Goal: Information Seeking & Learning: Compare options

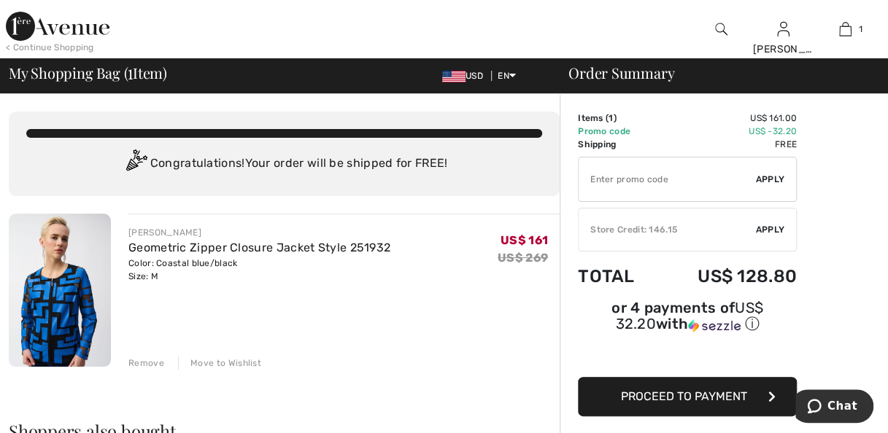
click at [23, 23] on img at bounding box center [58, 26] width 104 height 29
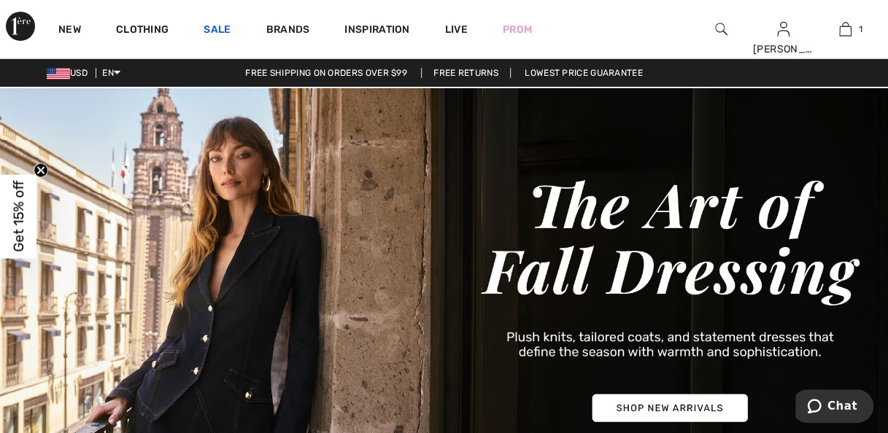
click at [212, 27] on link "Sale" at bounding box center [216, 30] width 27 height 15
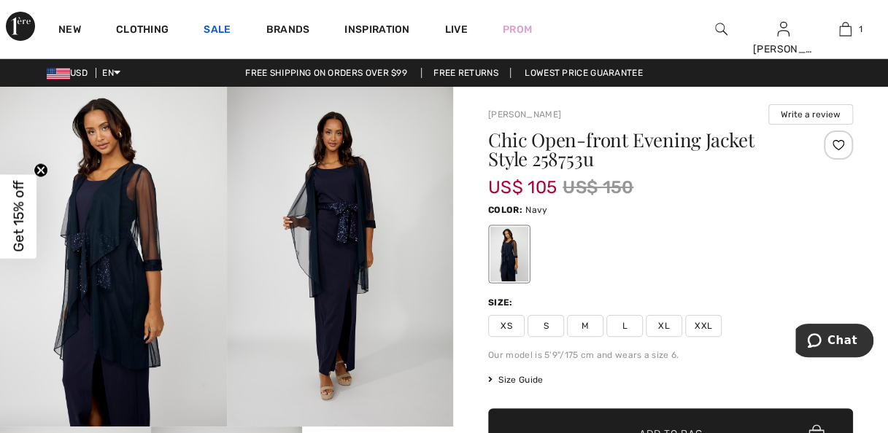
click at [210, 36] on link "Sale" at bounding box center [216, 30] width 27 height 15
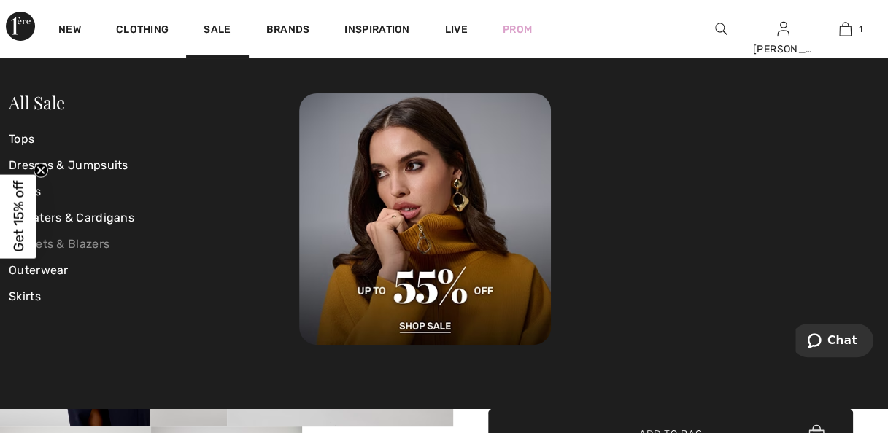
click at [69, 248] on link "Jackets & Blazers" at bounding box center [154, 244] width 290 height 26
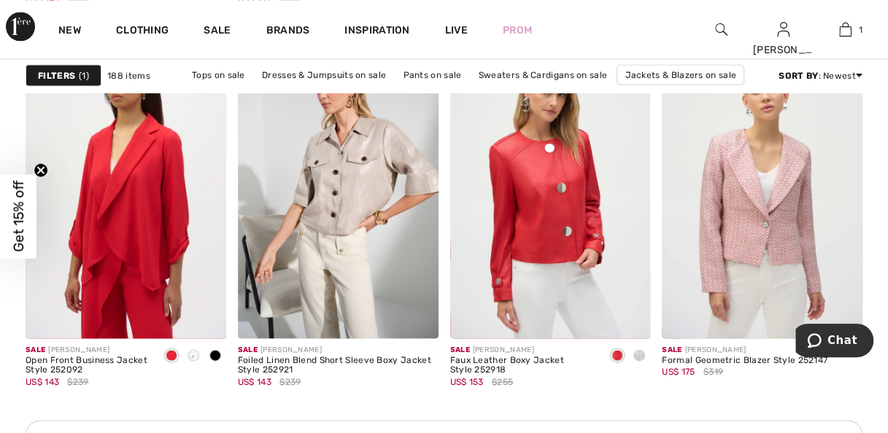
scroll to position [1326, 0]
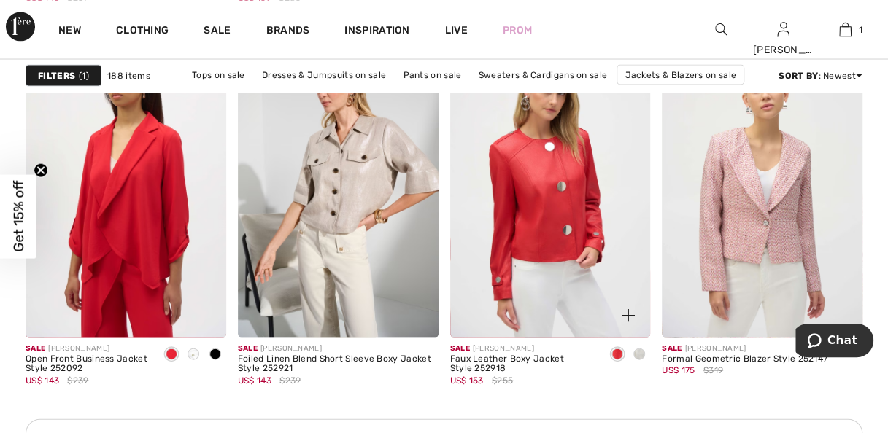
click at [642, 347] on div at bounding box center [639, 355] width 22 height 24
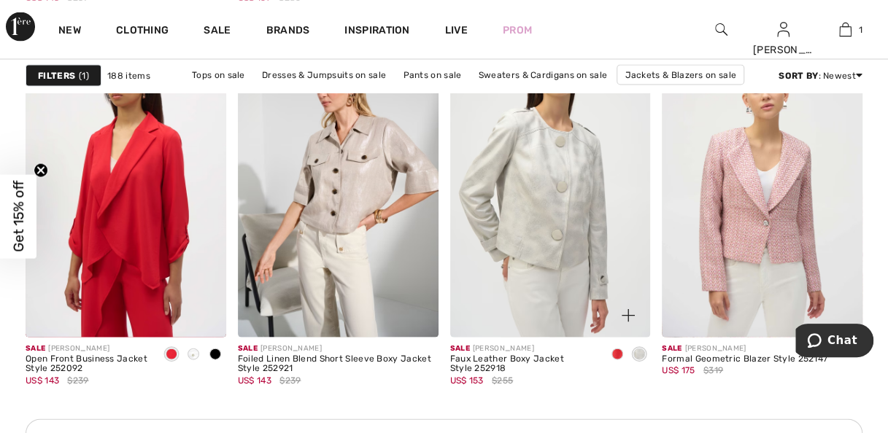
click at [534, 357] on div "Faux Leather Boxy Jacket Style 252918" at bounding box center [522, 364] width 145 height 20
click at [554, 252] on img at bounding box center [550, 186] width 201 height 300
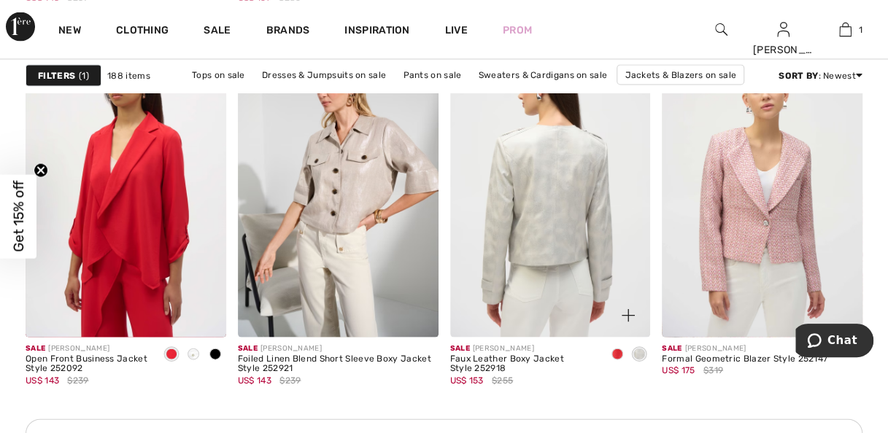
click at [527, 362] on div "Faux Leather Boxy Jacket Style 252918" at bounding box center [522, 364] width 145 height 20
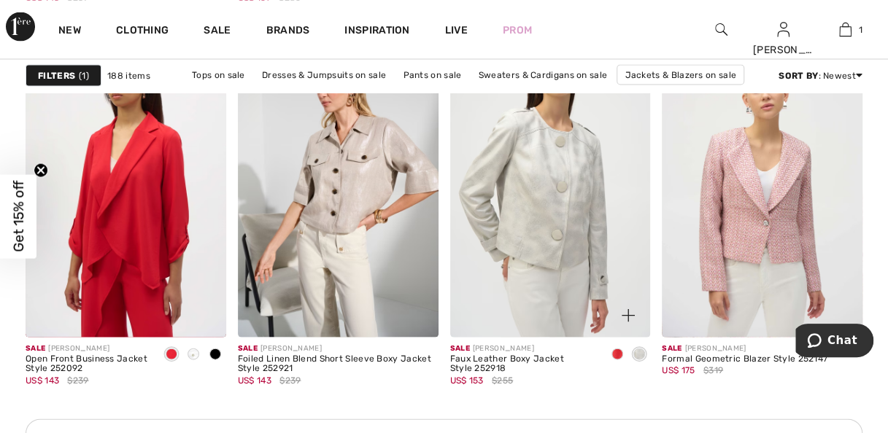
click at [559, 219] on img at bounding box center [550, 186] width 201 height 300
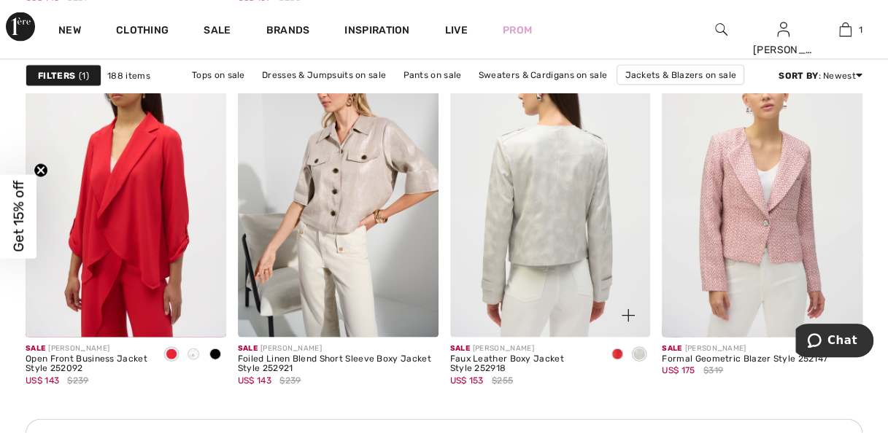
click at [596, 231] on img at bounding box center [550, 186] width 201 height 300
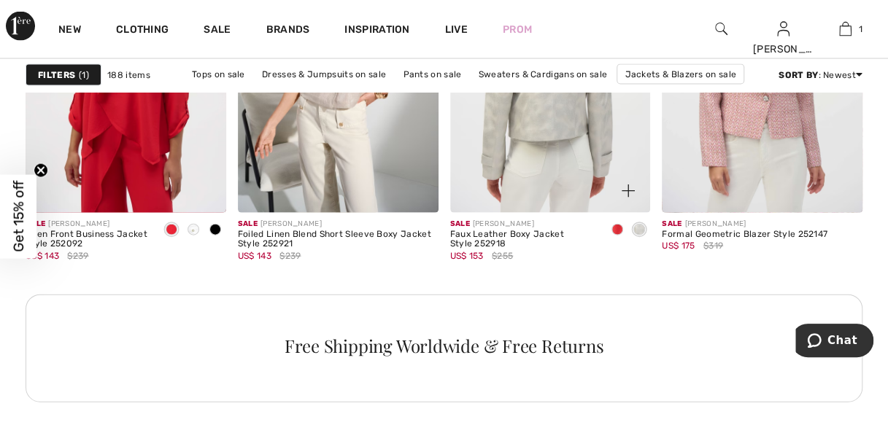
scroll to position [1510, 0]
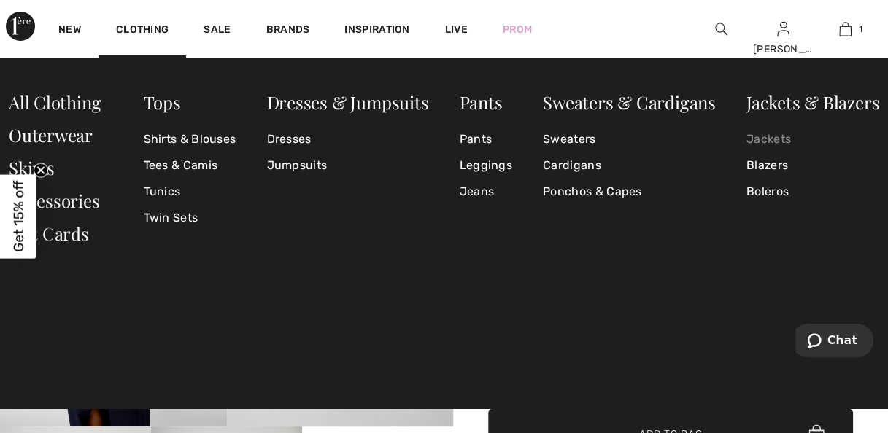
click at [766, 141] on link "Jackets" at bounding box center [812, 139] width 133 height 26
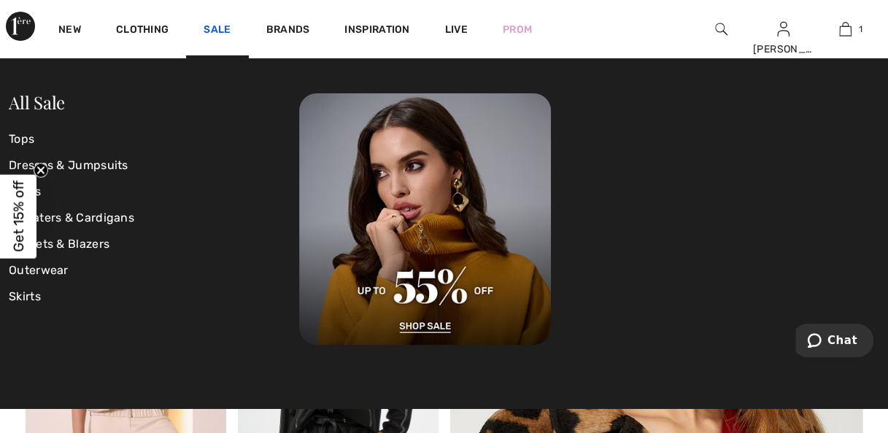
click at [222, 28] on link "Sale" at bounding box center [216, 30] width 27 height 15
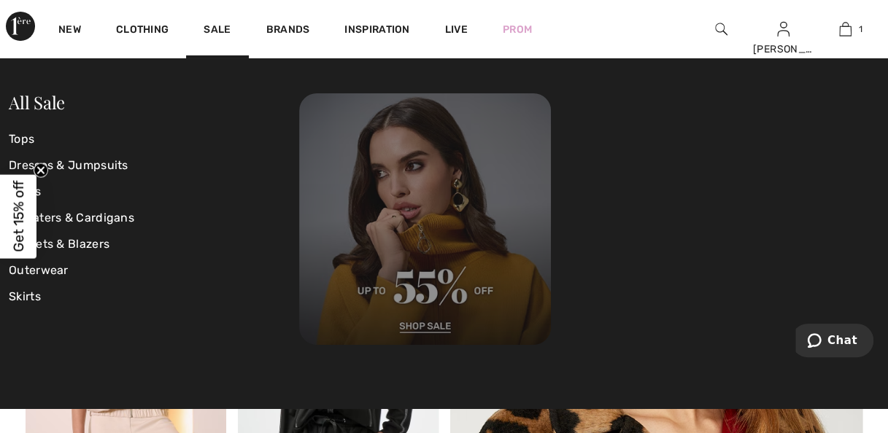
click at [432, 331] on img at bounding box center [425, 219] width 252 height 252
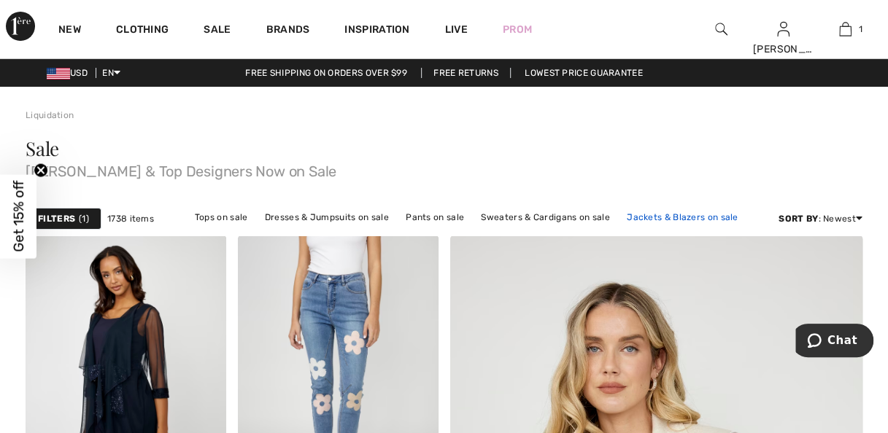
click at [651, 216] on link "Jackets & Blazers on sale" at bounding box center [682, 217] width 126 height 19
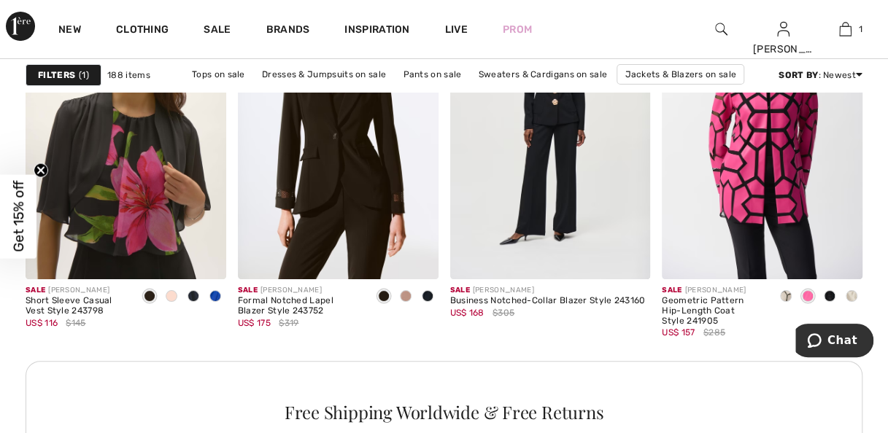
scroll to position [2676, 0]
click at [410, 298] on div at bounding box center [406, 296] width 22 height 24
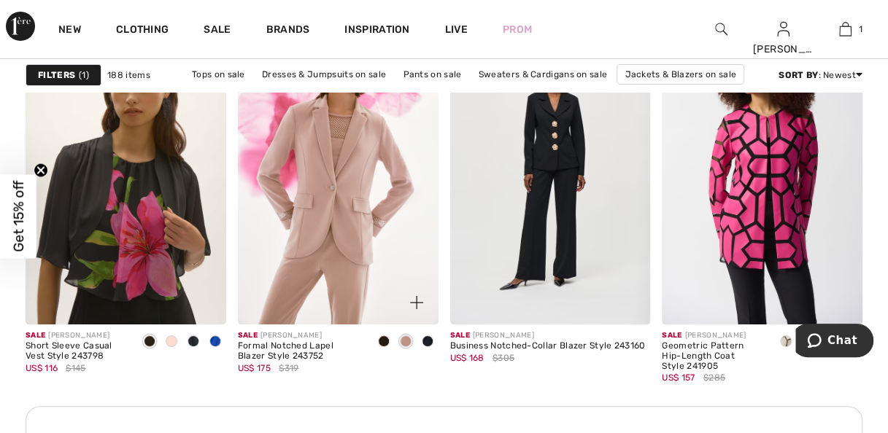
scroll to position [2624, 0]
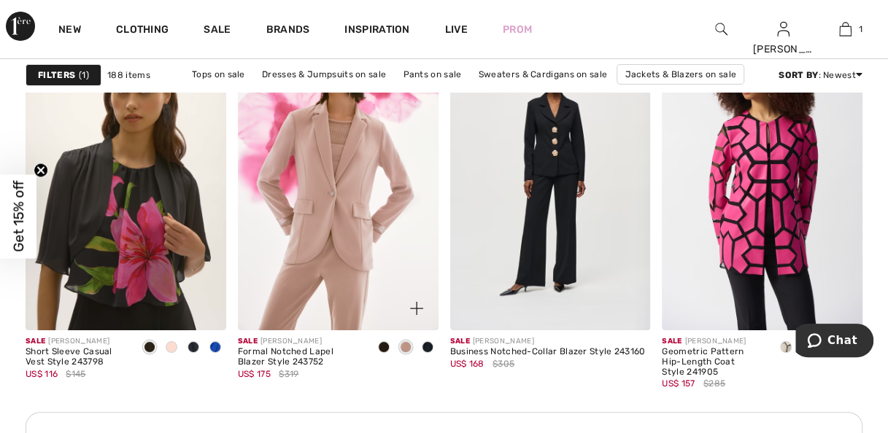
click at [372, 230] on img at bounding box center [338, 180] width 201 height 300
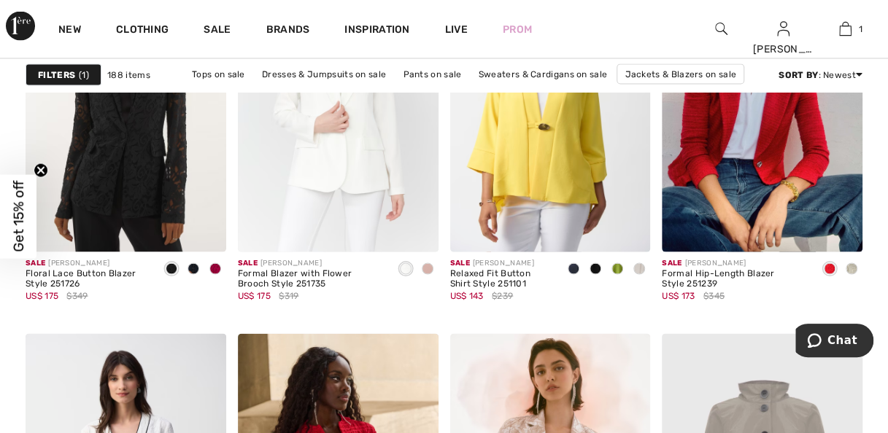
scroll to position [3994, 0]
click at [218, 271] on span at bounding box center [215, 269] width 12 height 12
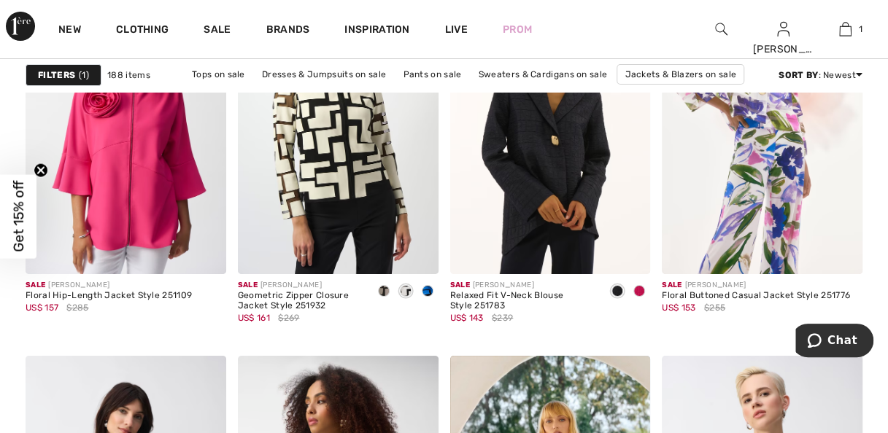
scroll to position [5267, 0]
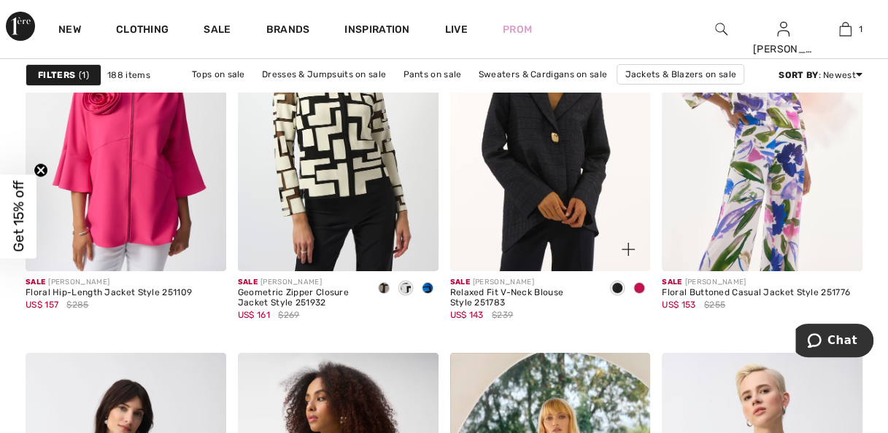
click at [643, 280] on div at bounding box center [639, 289] width 22 height 24
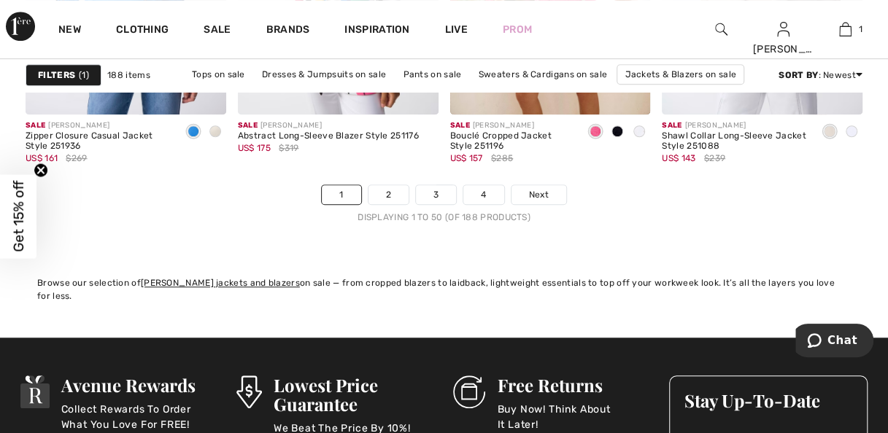
scroll to position [5814, 0]
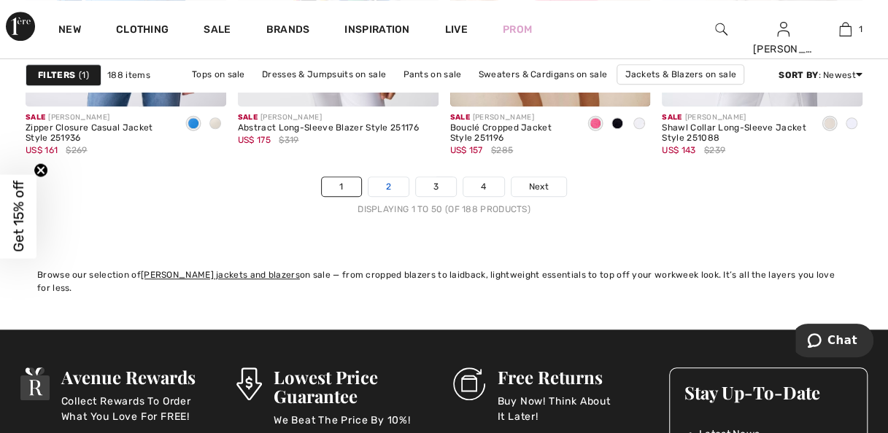
click at [397, 188] on link "2" at bounding box center [388, 186] width 40 height 19
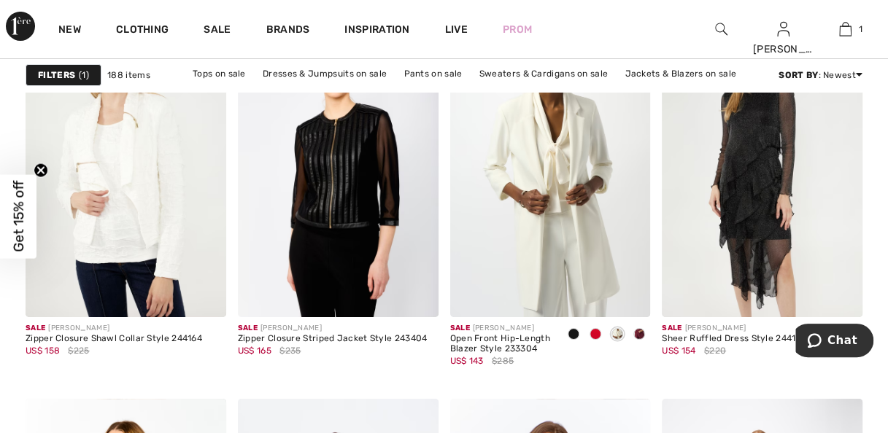
scroll to position [5220, 0]
click at [583, 218] on img at bounding box center [550, 168] width 201 height 300
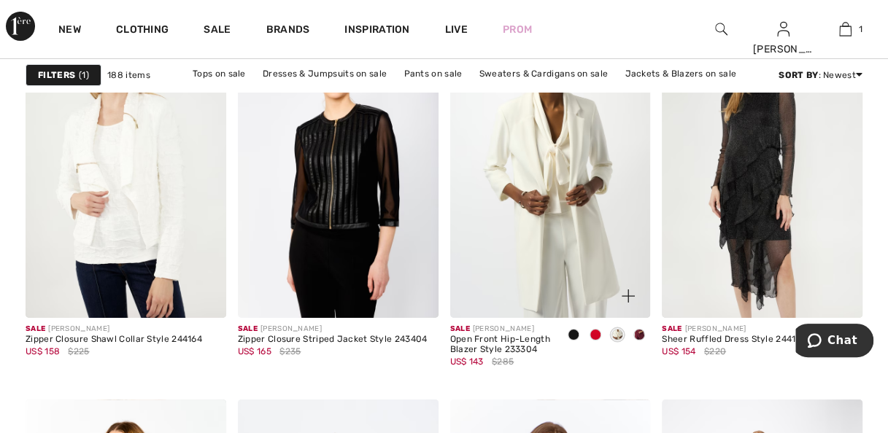
click at [598, 241] on img at bounding box center [550, 168] width 201 height 300
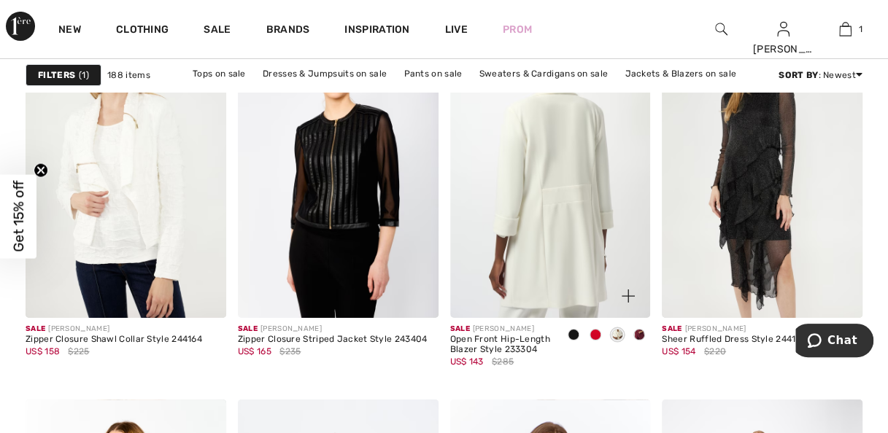
click at [564, 214] on img at bounding box center [550, 168] width 201 height 300
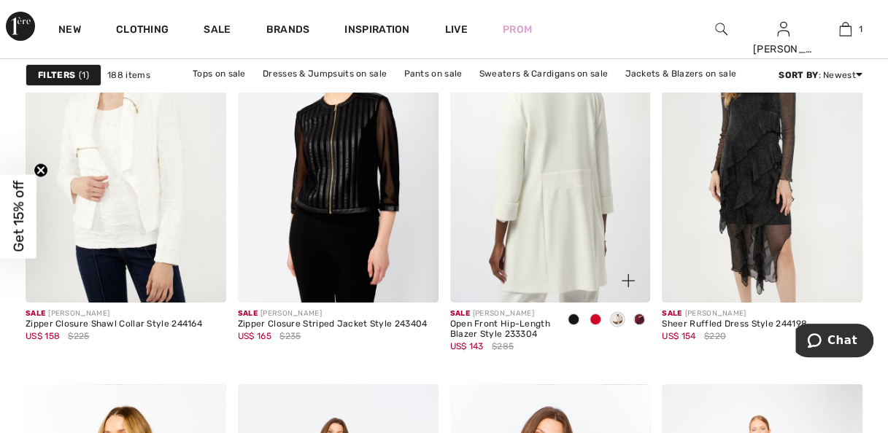
scroll to position [5234, 0]
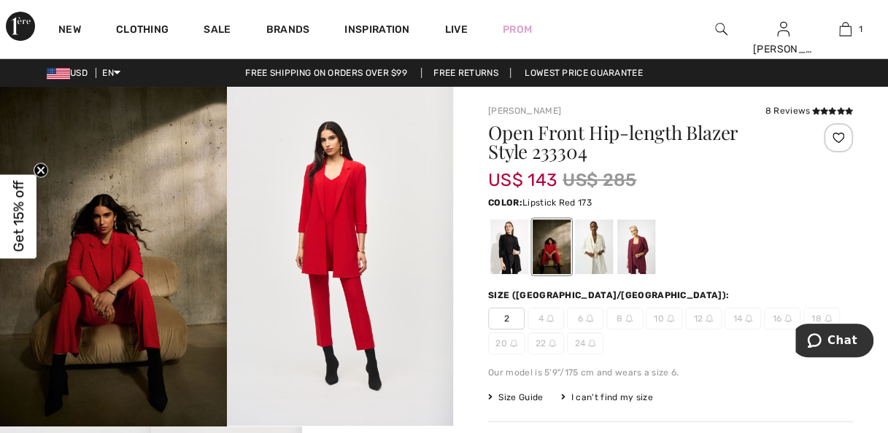
click at [597, 248] on div at bounding box center [594, 247] width 38 height 55
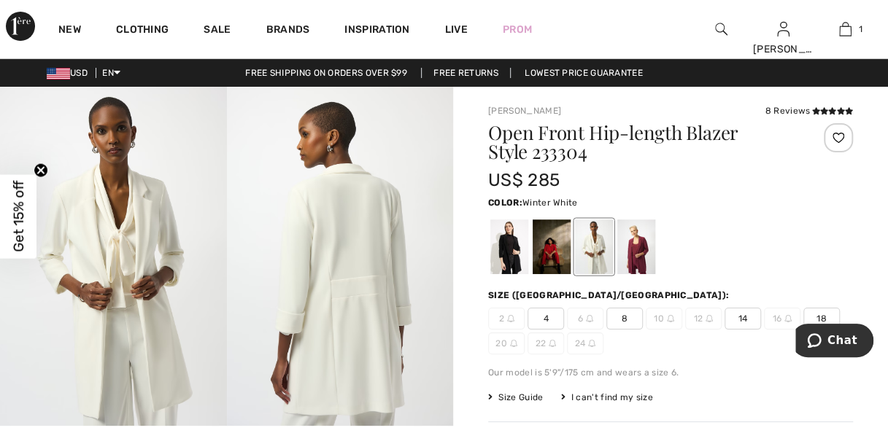
click at [503, 247] on div at bounding box center [509, 247] width 38 height 55
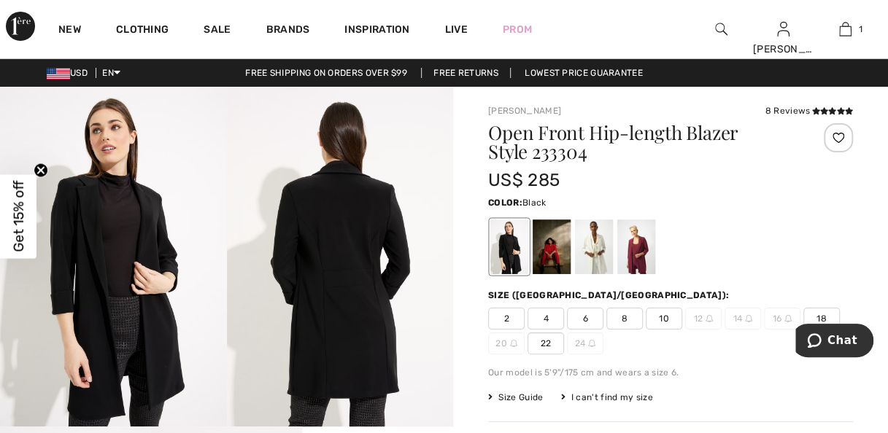
click at [633, 257] on div at bounding box center [636, 247] width 38 height 55
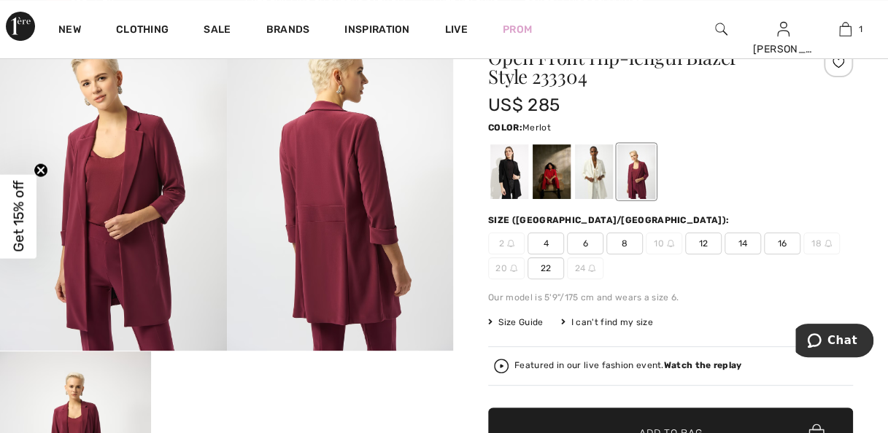
scroll to position [74, 0]
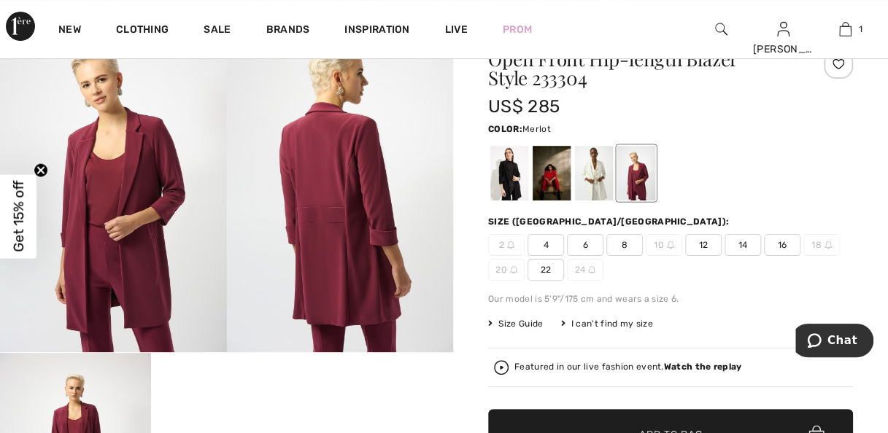
click at [592, 171] on div at bounding box center [594, 173] width 38 height 55
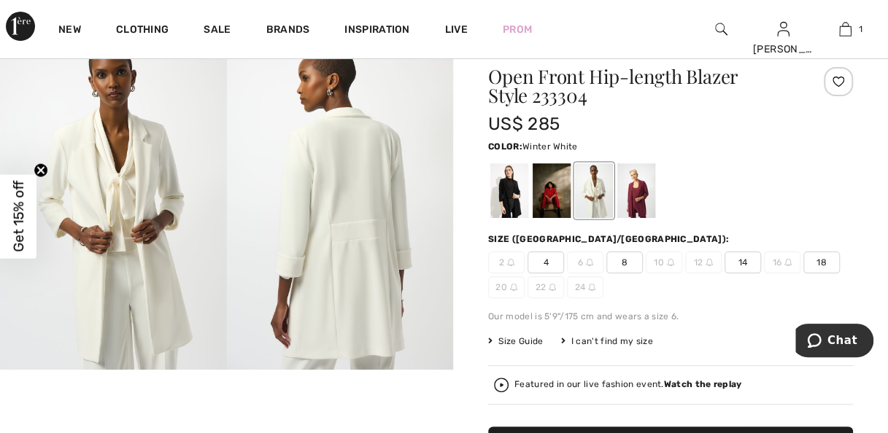
scroll to position [55, 0]
click at [559, 197] on div at bounding box center [551, 191] width 38 height 55
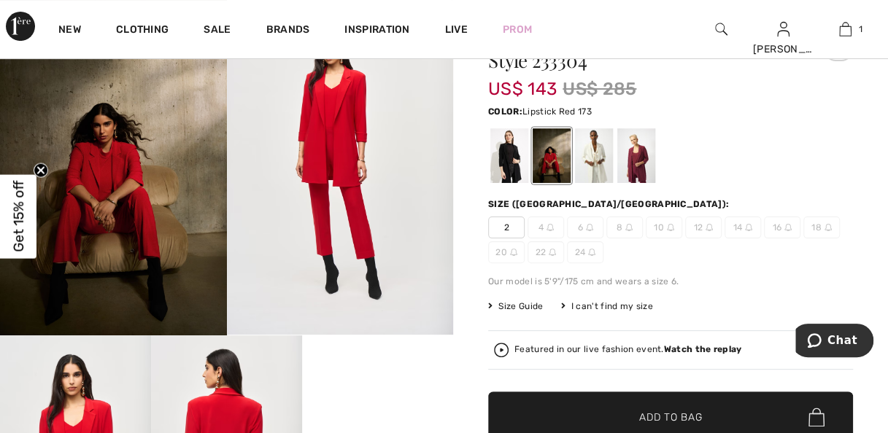
scroll to position [85, 0]
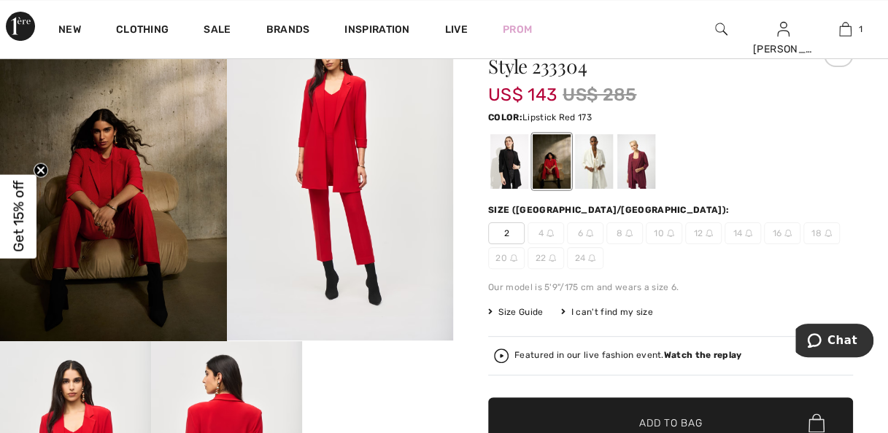
click at [512, 169] on div at bounding box center [509, 161] width 38 height 55
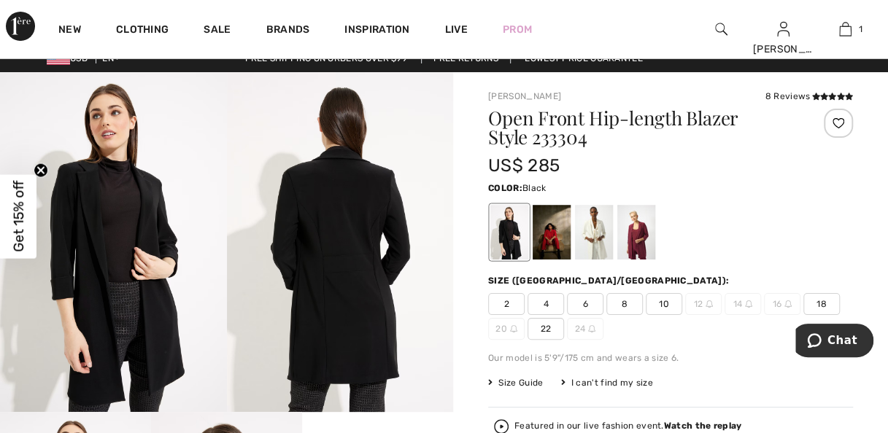
scroll to position [12, 0]
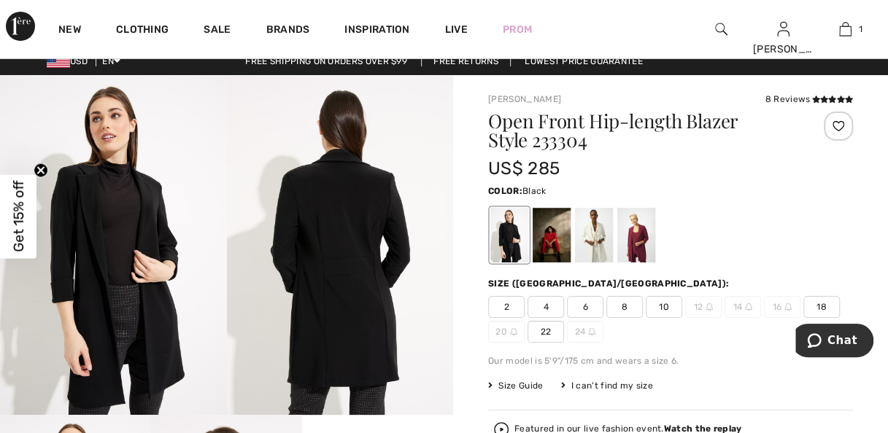
click at [600, 247] on div at bounding box center [594, 235] width 38 height 55
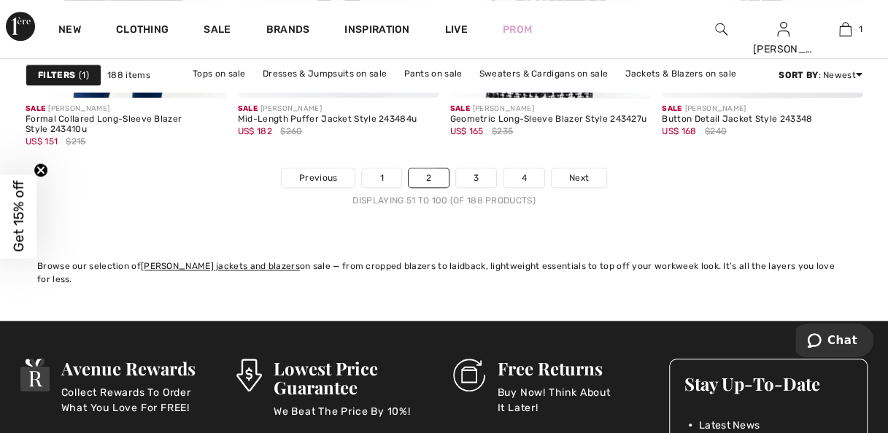
scroll to position [5827, 0]
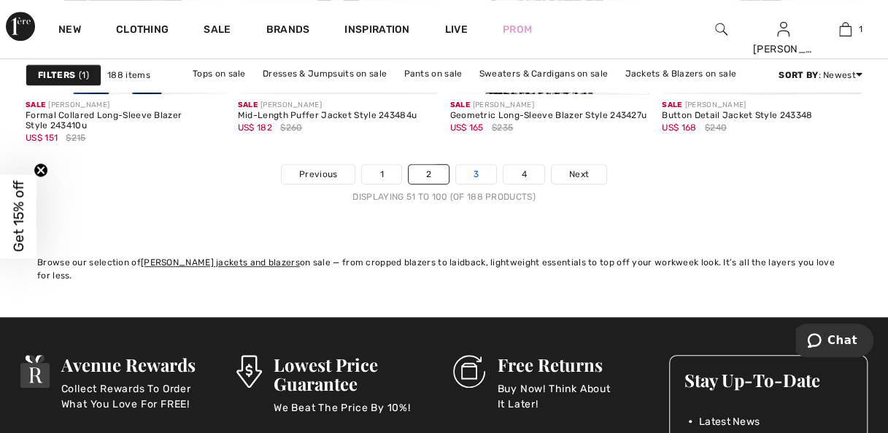
click at [475, 176] on link "3" at bounding box center [476, 174] width 40 height 19
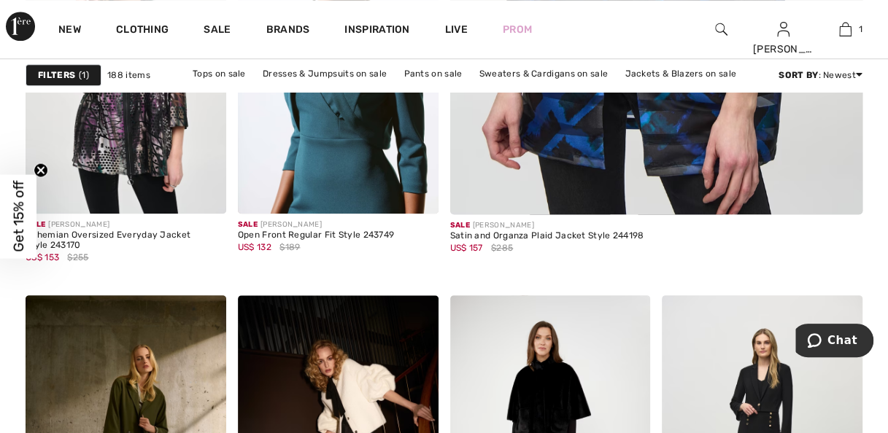
scroll to position [686, 0]
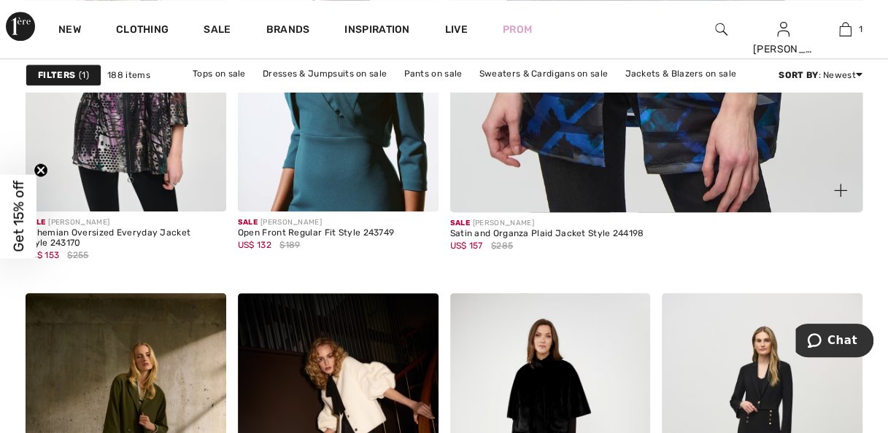
click at [546, 233] on div "Satin and Organza Plaid Jacket Style 244198" at bounding box center [547, 234] width 194 height 10
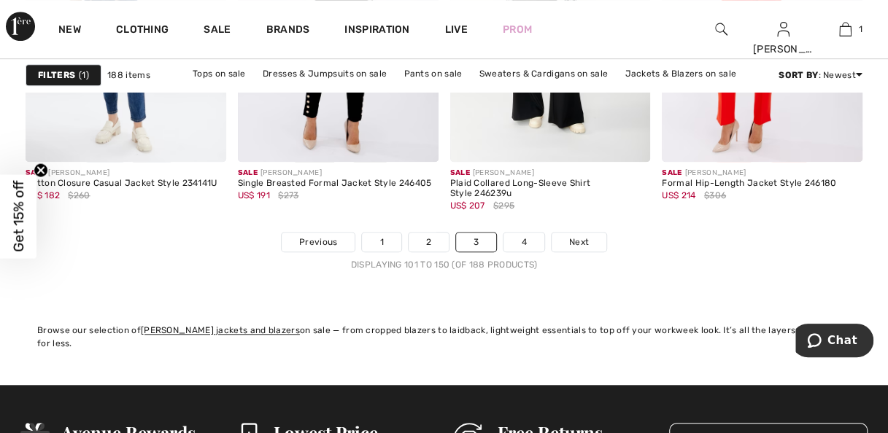
scroll to position [5764, 0]
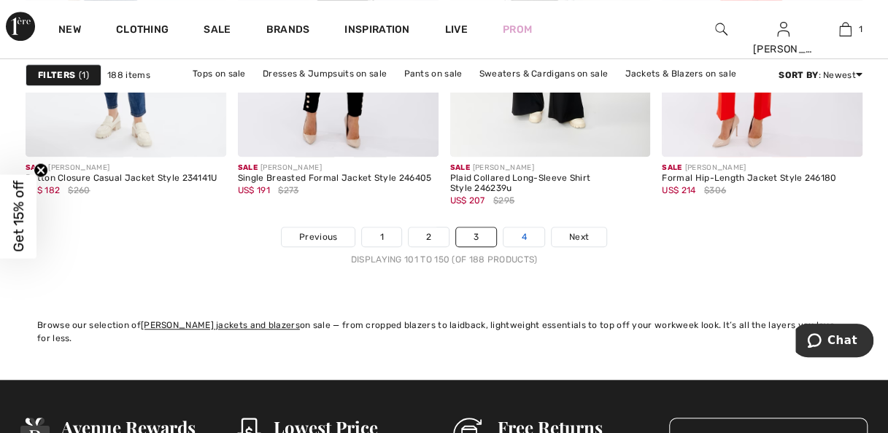
click at [522, 238] on link "4" at bounding box center [523, 237] width 40 height 19
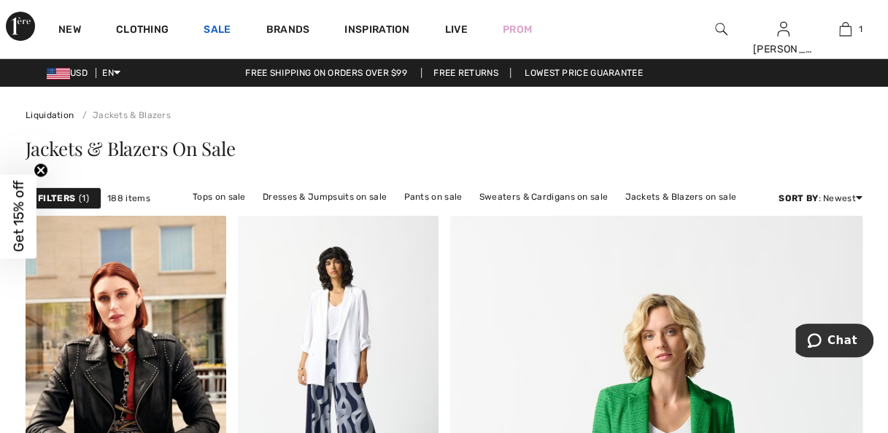
click at [222, 28] on link "Sale" at bounding box center [216, 30] width 27 height 15
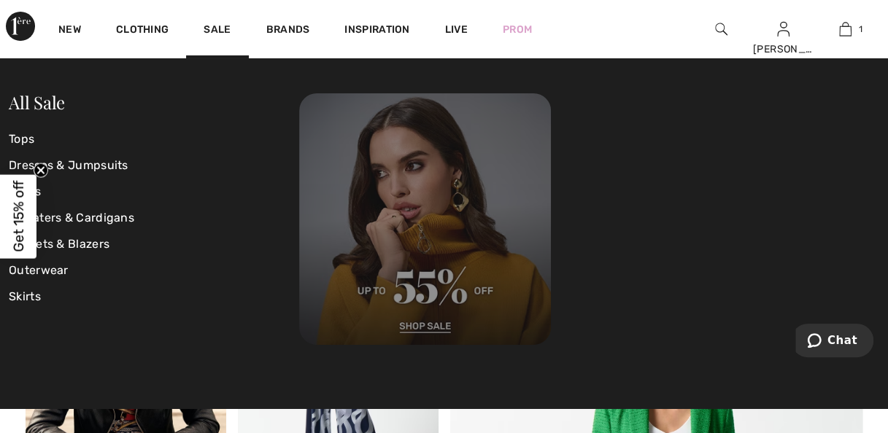
click at [427, 338] on img at bounding box center [425, 219] width 252 height 252
click at [427, 322] on img at bounding box center [425, 219] width 252 height 252
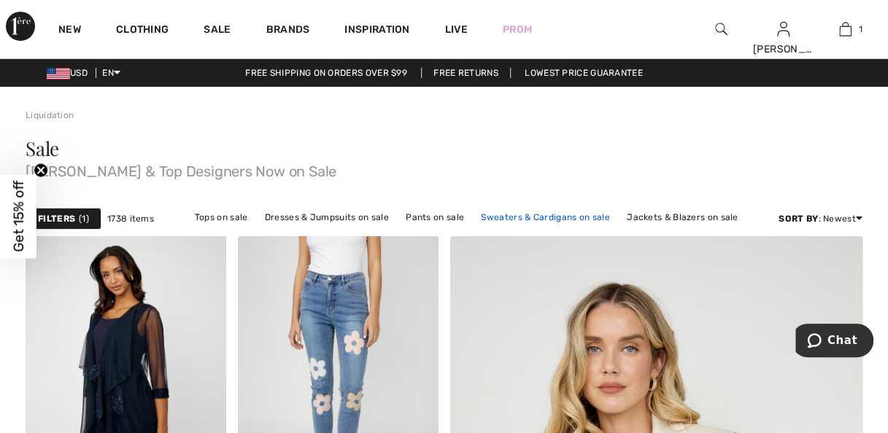
click at [546, 218] on link "Sweaters & Cardigans on sale" at bounding box center [544, 217] width 143 height 19
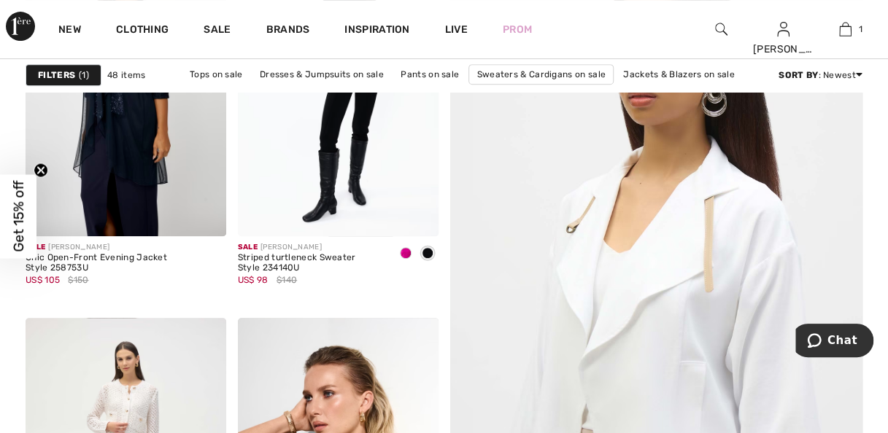
scroll to position [283, 0]
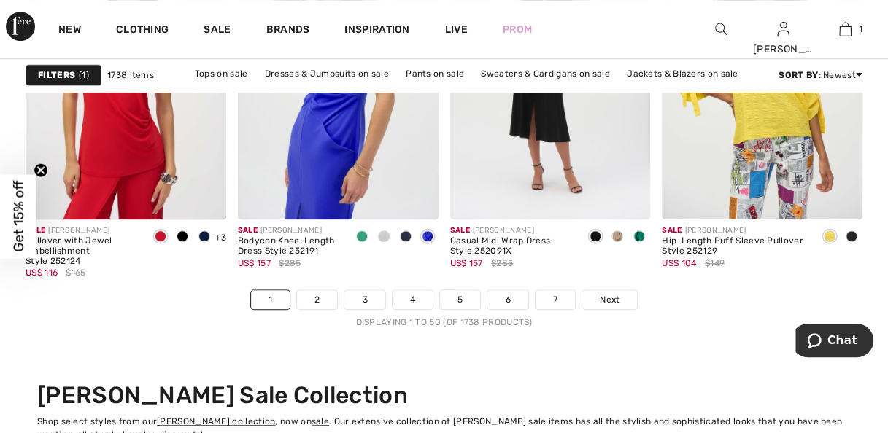
scroll to position [5722, 0]
click at [325, 301] on link "2" at bounding box center [317, 299] width 40 height 19
click at [322, 303] on link "2" at bounding box center [317, 299] width 40 height 19
click at [319, 297] on link "2" at bounding box center [317, 299] width 40 height 19
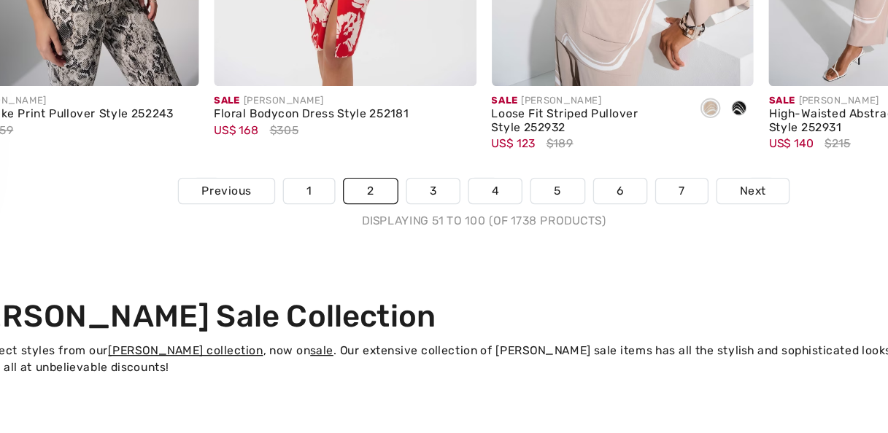
scroll to position [5781, 0]
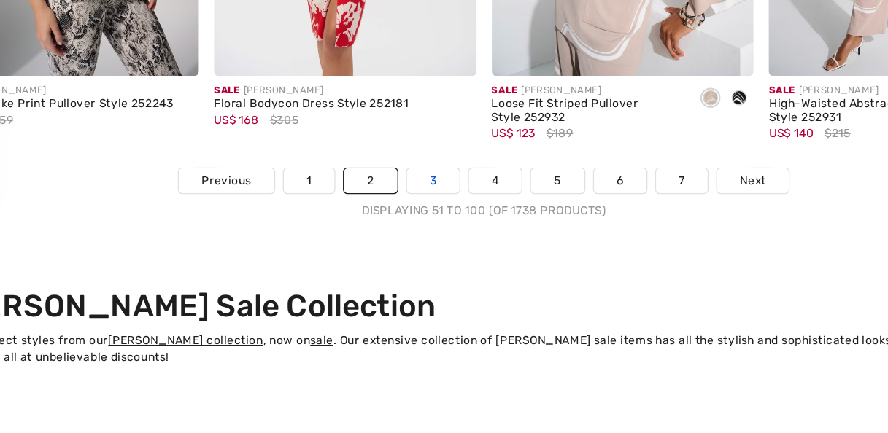
click at [403, 237] on link "3" at bounding box center [405, 239] width 40 height 19
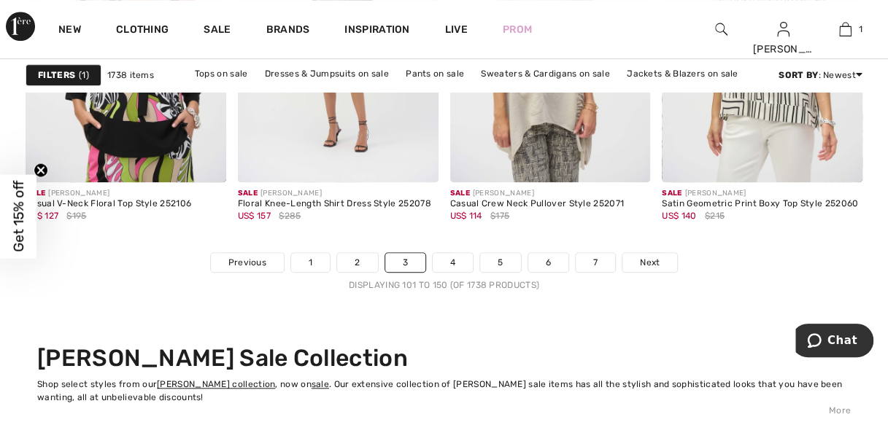
scroll to position [5762, 0]
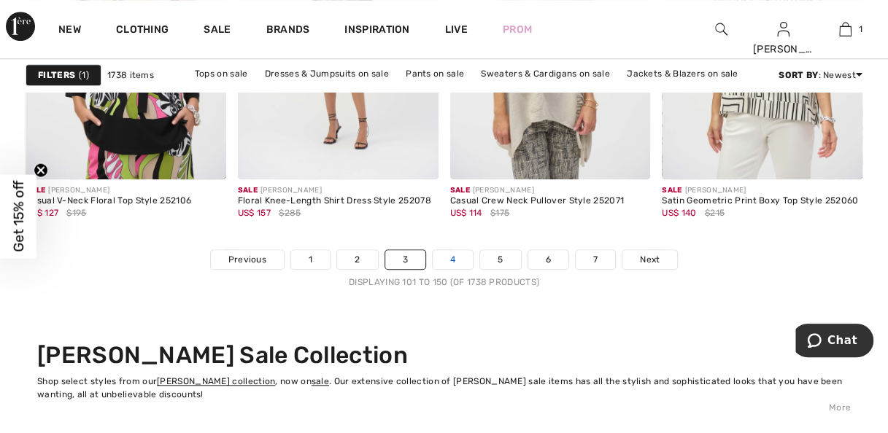
click at [458, 263] on link "4" at bounding box center [452, 259] width 40 height 19
click at [453, 254] on link "4" at bounding box center [452, 259] width 40 height 19
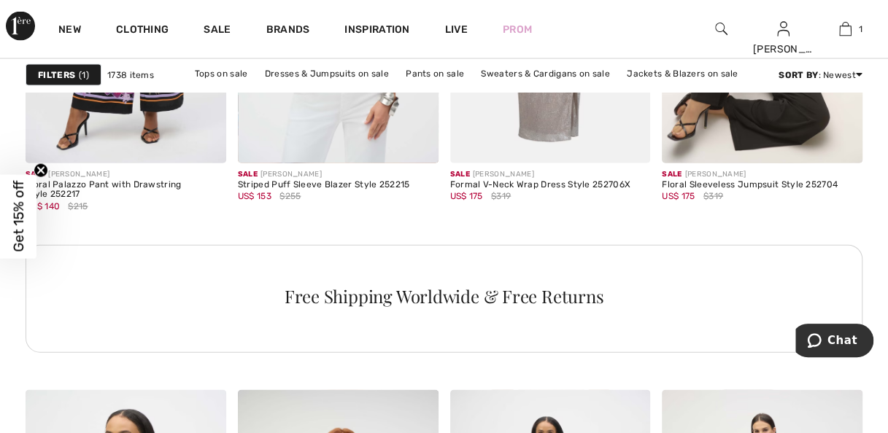
scroll to position [1495, 0]
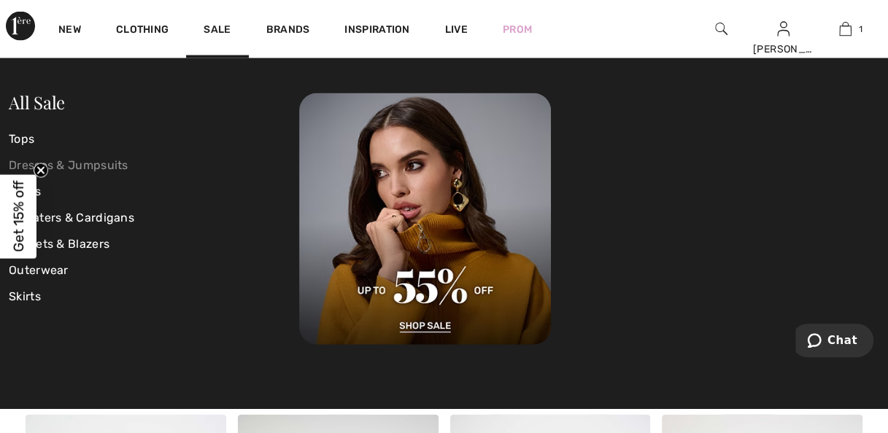
click at [69, 166] on link "Dresses & Jumpsuits" at bounding box center [154, 165] width 290 height 26
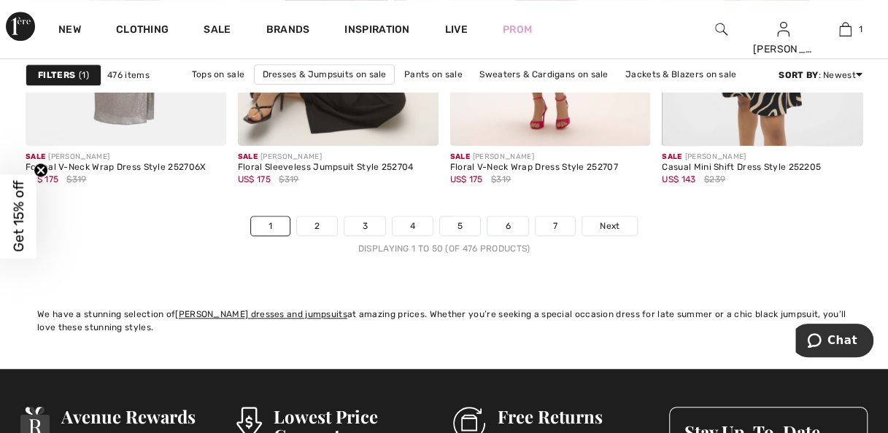
scroll to position [5923, 0]
